Goal: Transaction & Acquisition: Purchase product/service

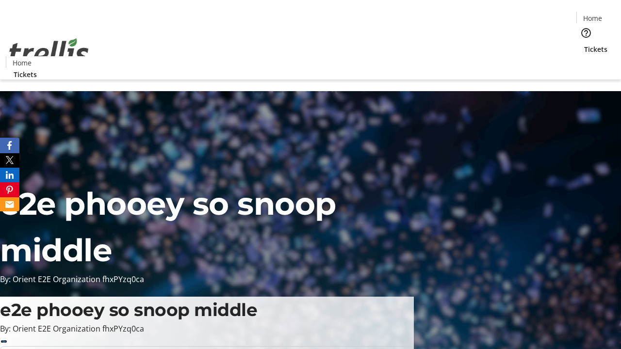
click at [584, 44] on span "Tickets" at bounding box center [595, 49] width 23 height 10
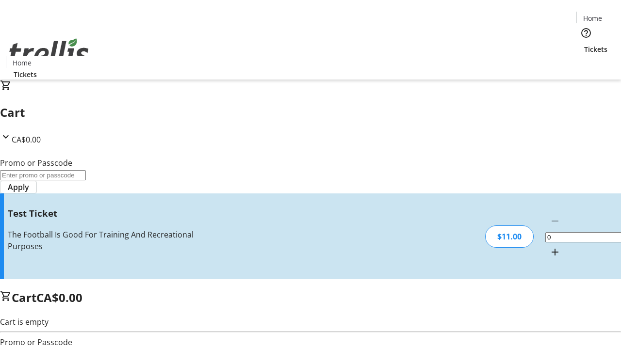
click at [549, 246] on mat-icon "Increment by one" at bounding box center [555, 252] width 12 height 12
type input "1"
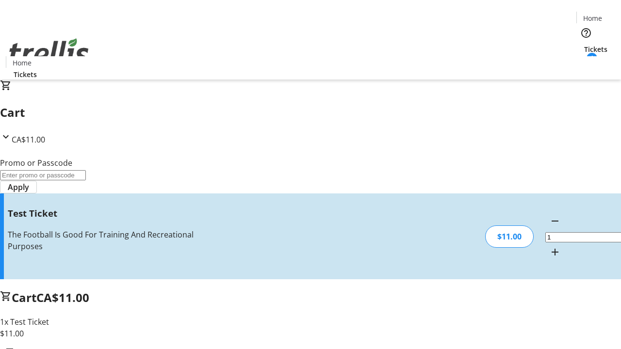
type input "UNLOCK"
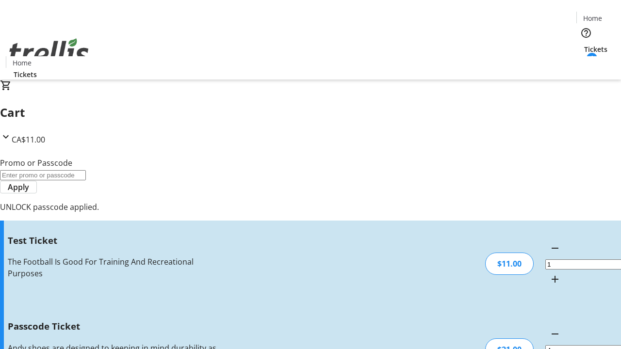
type input "5"
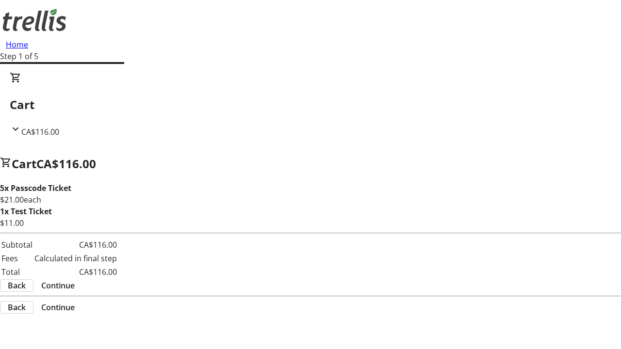
click at [75, 287] on span "Continue" at bounding box center [57, 286] width 33 height 12
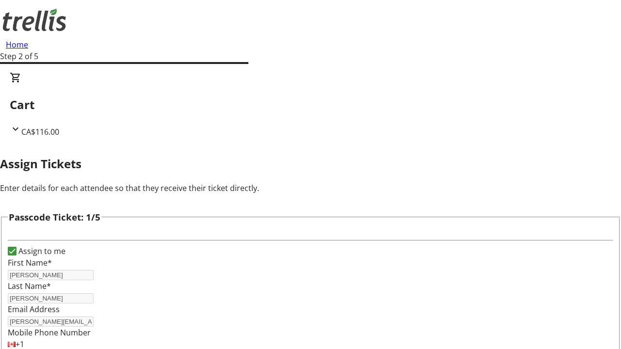
type input "[PERSON_NAME]"
type input "Leannon"
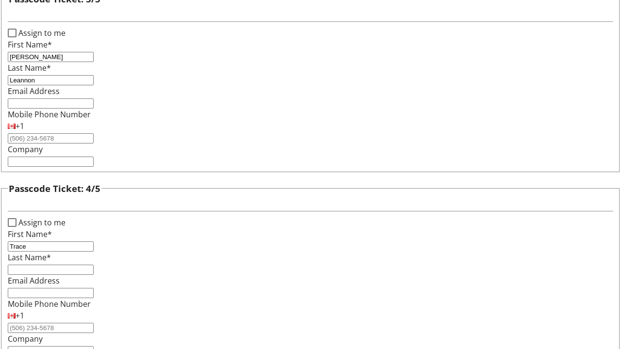
type input "Trace"
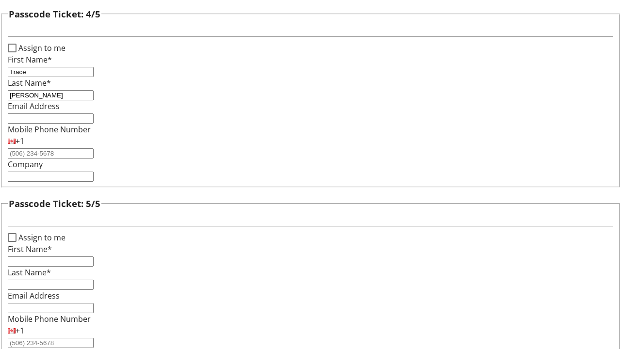
type input "[PERSON_NAME]"
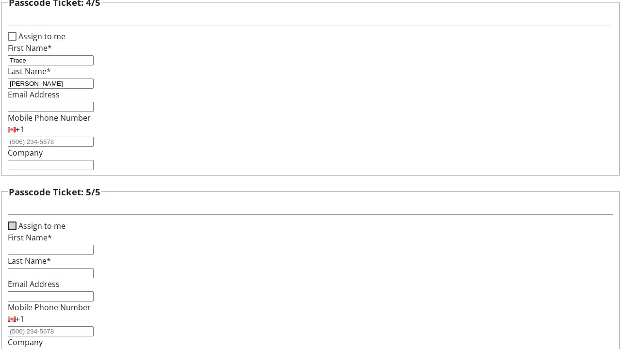
click at [16, 222] on input "Assign to me" at bounding box center [12, 226] width 9 height 9
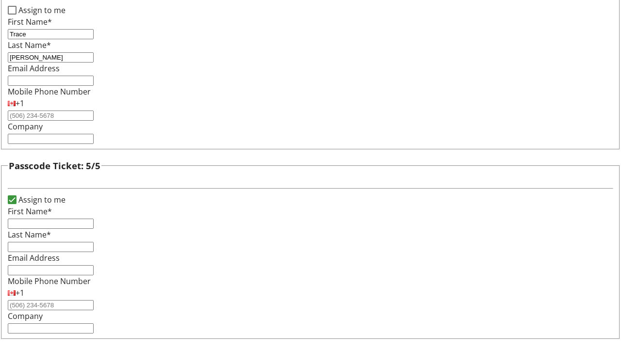
checkbox input "true"
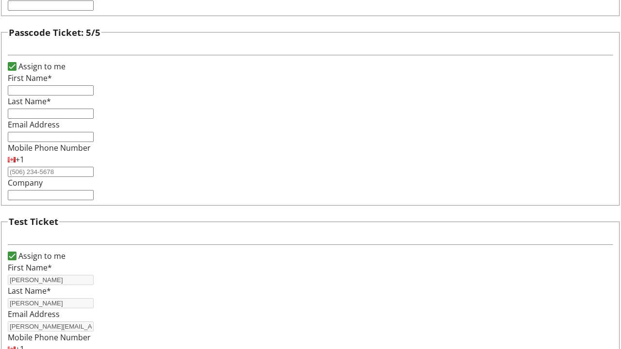
type input "[PERSON_NAME]"
type input "[PERSON_NAME][EMAIL_ADDRESS][PERSON_NAME][DOMAIN_NAME]"
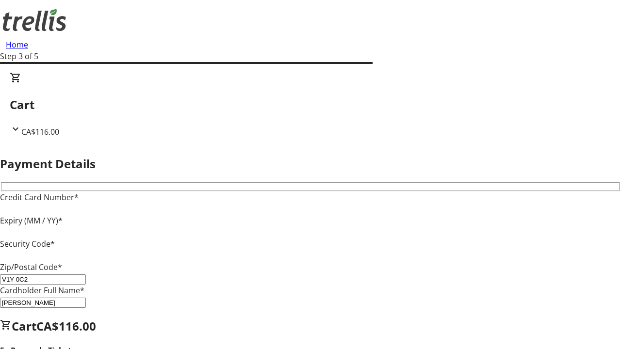
type input "V1Y 0C2"
